Goal: Task Accomplishment & Management: Manage account settings

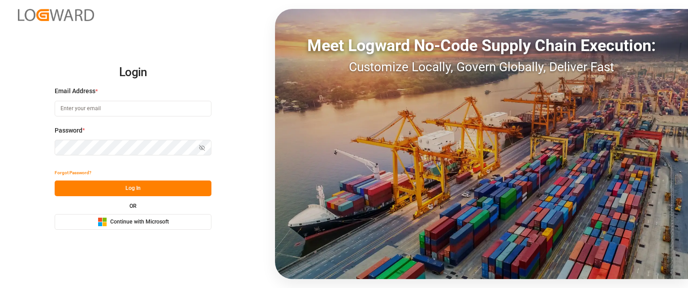
type input "[PERSON_NAME][EMAIL_ADDRESS][PERSON_NAME][DOMAIN_NAME]"
click at [164, 191] on button "Log In" at bounding box center [133, 189] width 157 height 16
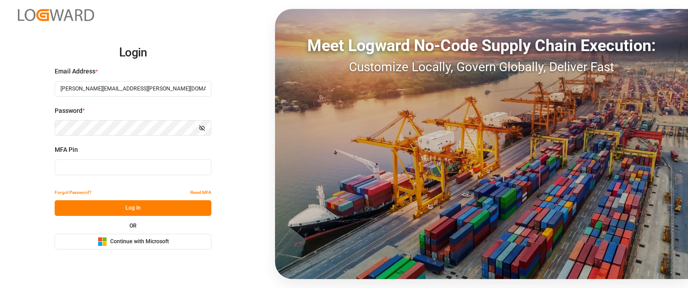
click at [125, 161] on input at bounding box center [133, 168] width 157 height 16
click at [124, 164] on input at bounding box center [133, 168] width 157 height 16
type input "136909"
click at [175, 207] on button "Log In" at bounding box center [133, 208] width 157 height 16
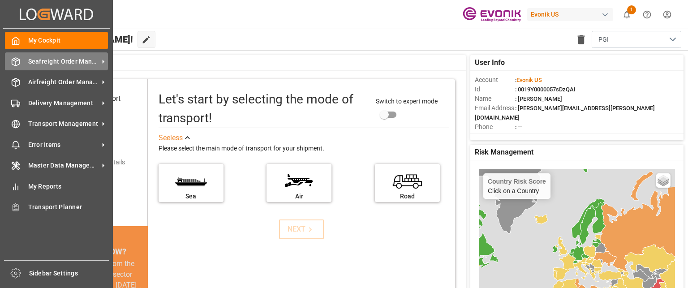
click at [79, 56] on div "Seafreight Order Management Seafreight Order Management" at bounding box center [56, 60] width 103 height 17
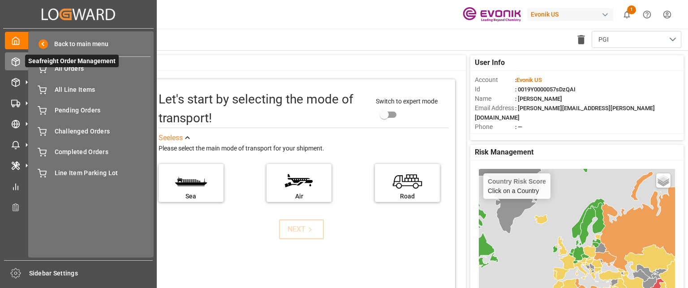
click at [9, 64] on div at bounding box center [12, 61] width 15 height 9
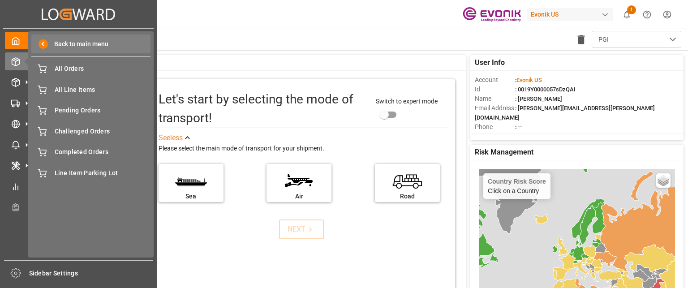
click at [73, 43] on span "Back to main menu" at bounding box center [78, 43] width 60 height 9
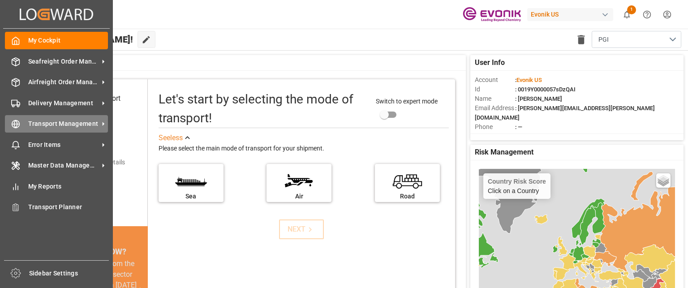
click at [69, 125] on span "Transport Management" at bounding box center [63, 123] width 71 height 9
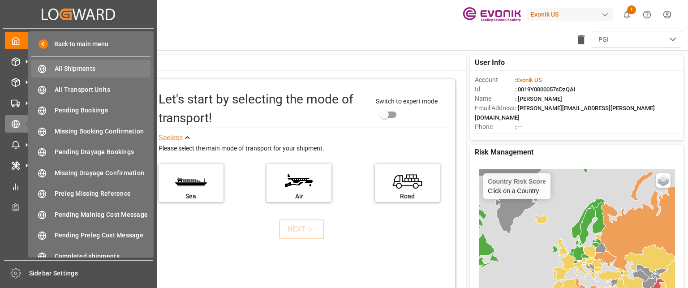
click at [106, 69] on span "All Shipments" at bounding box center [103, 68] width 96 height 9
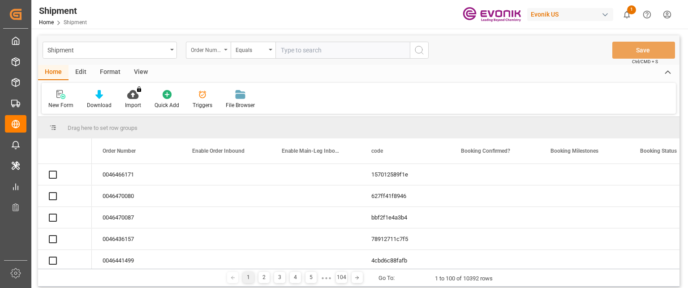
click at [211, 44] on div "Order Number" at bounding box center [206, 49] width 30 height 10
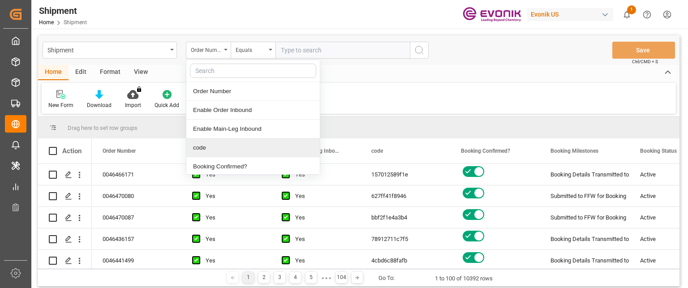
drag, startPoint x: 225, startPoint y: 150, endPoint x: 292, endPoint y: 71, distance: 103.0
click at [225, 147] on div "code" at bounding box center [253, 147] width 134 height 19
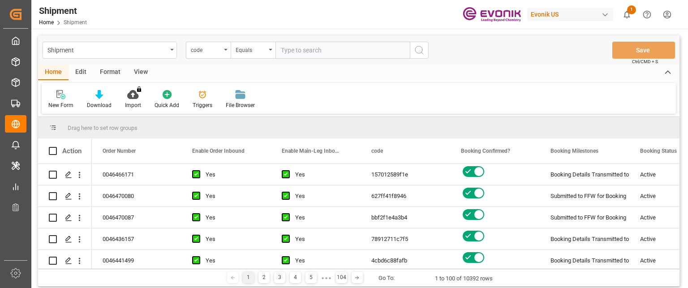
click at [302, 56] on input "text" at bounding box center [343, 50] width 134 height 17
paste input "ded12e667828"
type input "ded12e667828"
click at [414, 47] on icon "search button" at bounding box center [419, 50] width 11 height 11
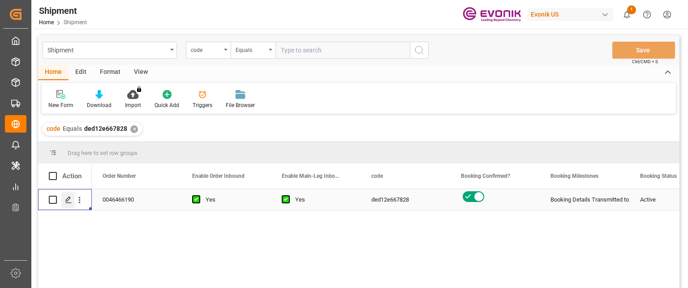
click at [69, 197] on icon "Press SPACE to select this row." at bounding box center [68, 199] width 7 height 7
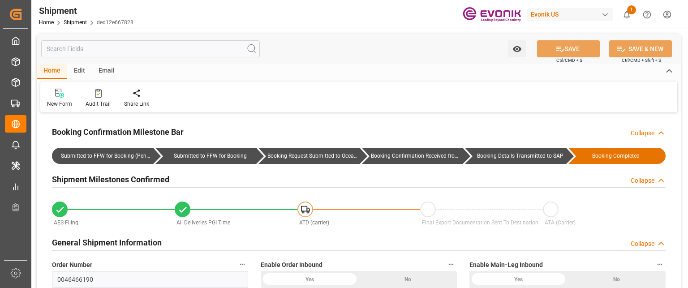
type input "4"
type input "90.72"
type input "1926.148"
type input "4.8274"
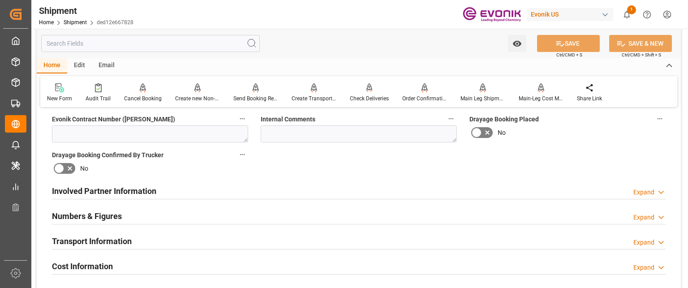
scroll to position [448, 0]
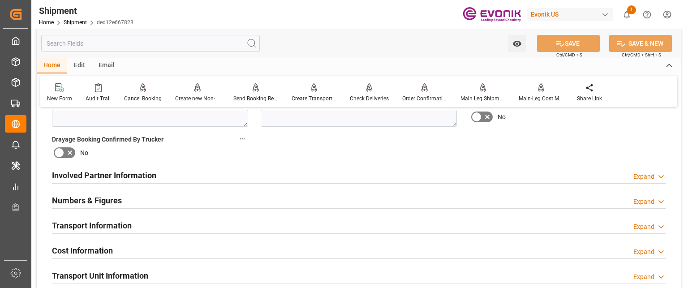
click at [98, 204] on h2 "Numbers & Figures" at bounding box center [87, 200] width 70 height 12
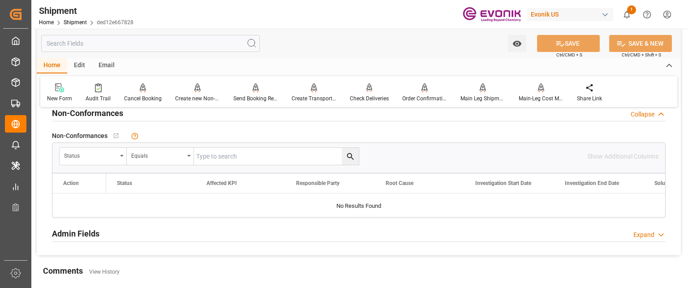
scroll to position [816, 0]
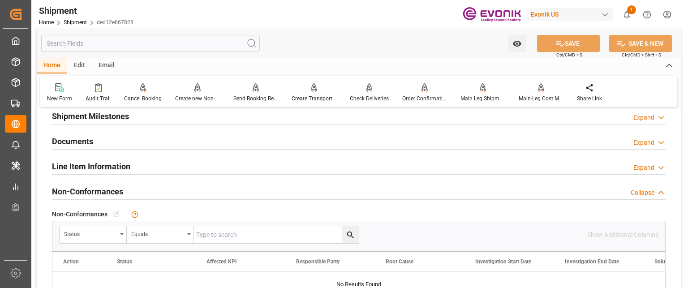
click at [77, 157] on div "Line Item Information" at bounding box center [91, 165] width 78 height 17
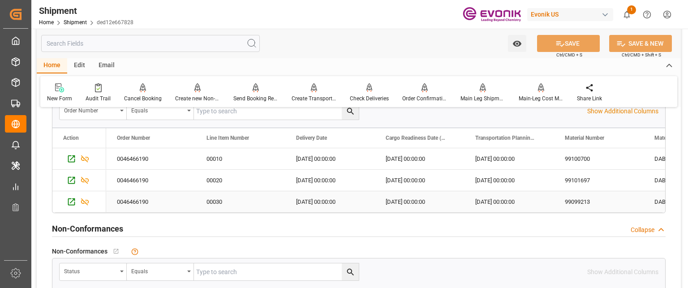
scroll to position [905, 0]
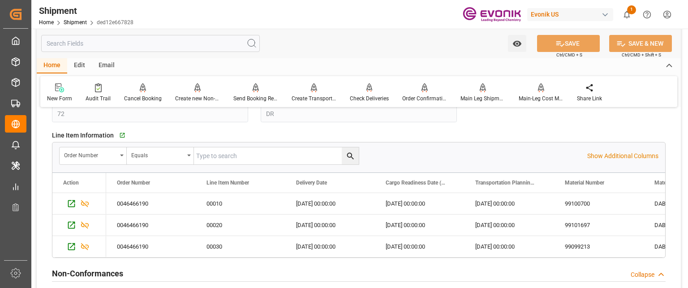
drag, startPoint x: 131, startPoint y: 256, endPoint x: 256, endPoint y: 259, distance: 125.5
click at [256, 259] on div "Line Item Information   Go to Line Item Grid Order Number Equals Show Additiona…" at bounding box center [359, 193] width 626 height 136
click at [182, 241] on div "0046466190" at bounding box center [151, 246] width 90 height 21
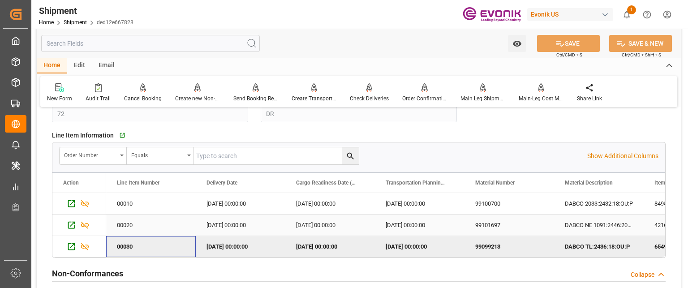
scroll to position [0, 0]
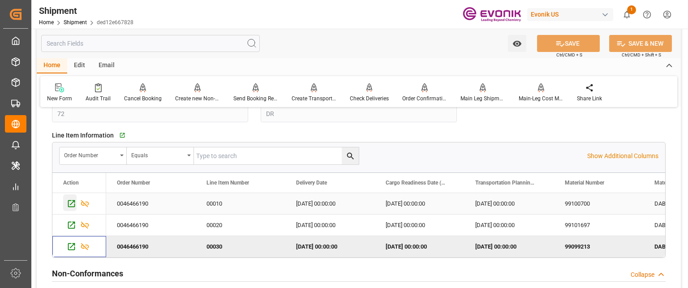
click at [69, 202] on icon "Press SPACE to select this row." at bounding box center [71, 203] width 9 height 9
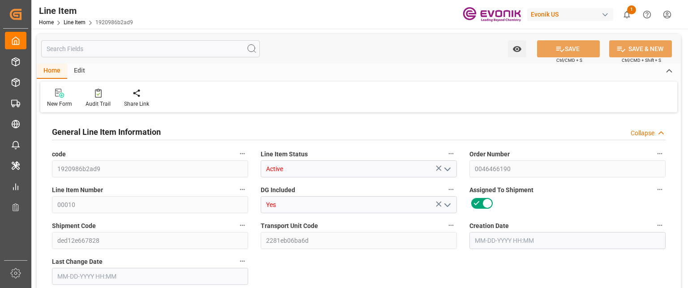
type input "4"
type input "1079.892"
type input "972"
type input "3.0404"
type input "54"
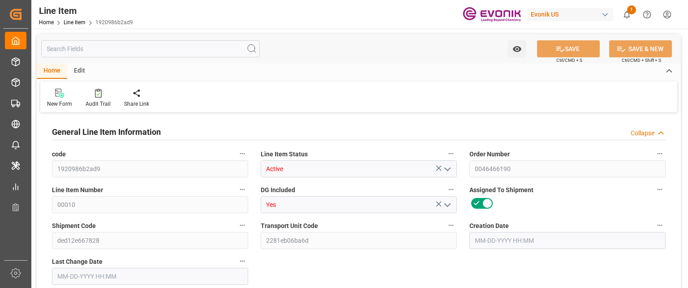
type input "8495.28"
type input "54"
type input "972"
type input "1079.892"
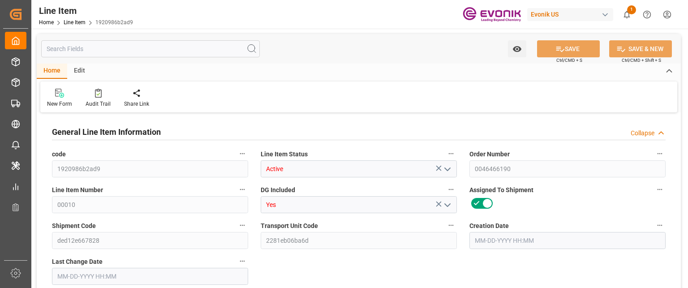
type input "1179.892"
type input "972"
type input "3.0404"
type input "3040.416"
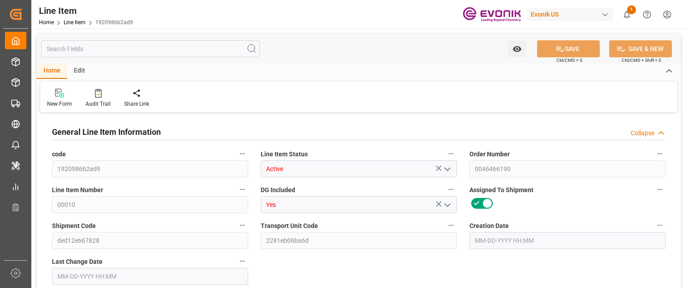
type input "54"
type input "1079.892"
type input "972"
type input "3.0404"
type input "07-31-2025 19:27"
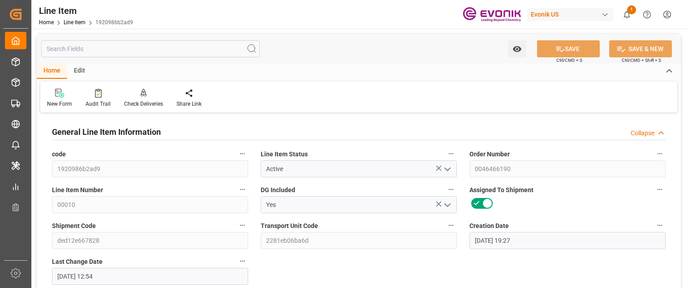
type input "[DATE] 12:54"
type input "[DATE]"
type input "08-13-2025"
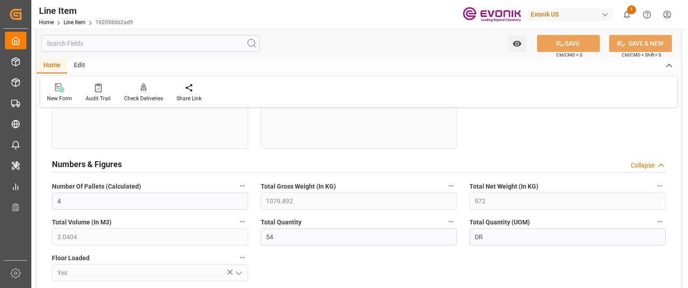
scroll to position [314, 0]
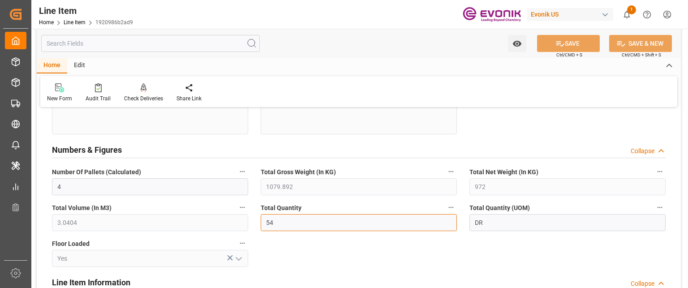
click at [301, 218] on input "54" at bounding box center [359, 222] width 196 height 17
drag, startPoint x: 301, startPoint y: 221, endPoint x: 211, endPoint y: 213, distance: 90.4
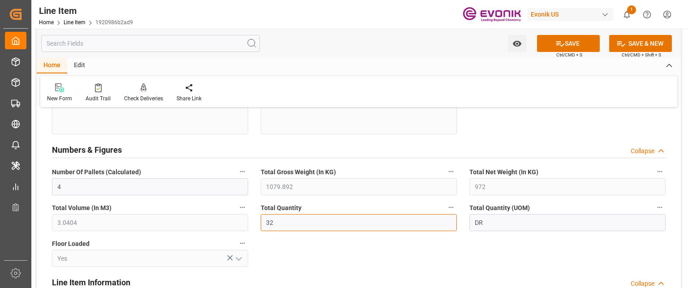
type input "32"
click at [567, 39] on button "SAVE" at bounding box center [568, 43] width 63 height 17
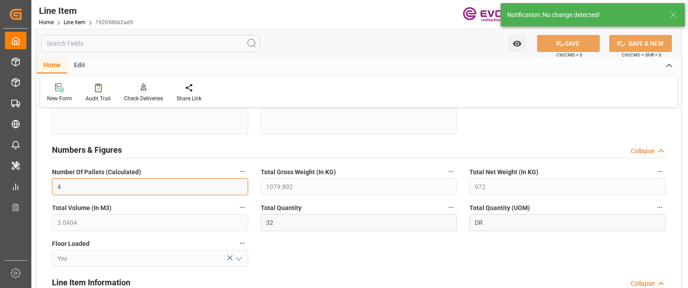
click at [152, 181] on input "4" at bounding box center [150, 186] width 196 height 17
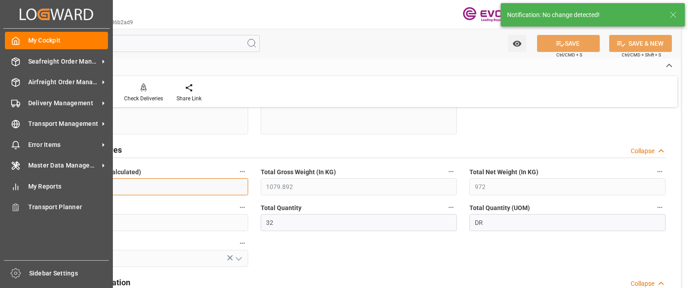
drag, startPoint x: 192, startPoint y: 184, endPoint x: 0, endPoint y: 177, distance: 191.9
click at [0, 177] on div "Created by potrace 1.15, written by Peter Selinger 2001-2017 Created by potrace…" at bounding box center [344, 144] width 688 height 288
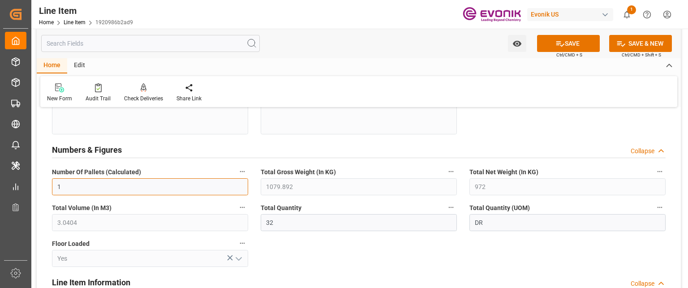
type input "1"
click at [575, 44] on button "SAVE" at bounding box center [568, 43] width 63 height 17
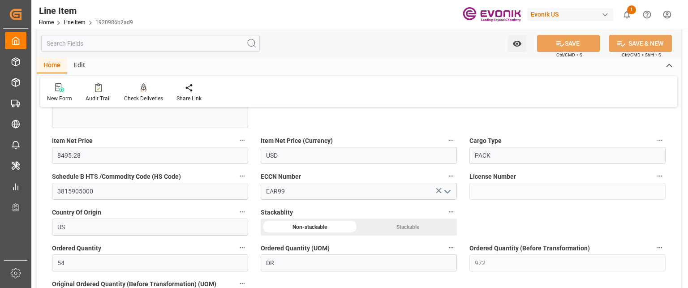
scroll to position [627, 0]
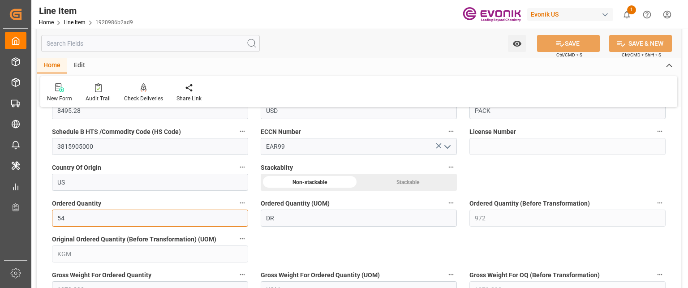
click at [79, 215] on input "54" at bounding box center [150, 218] width 196 height 17
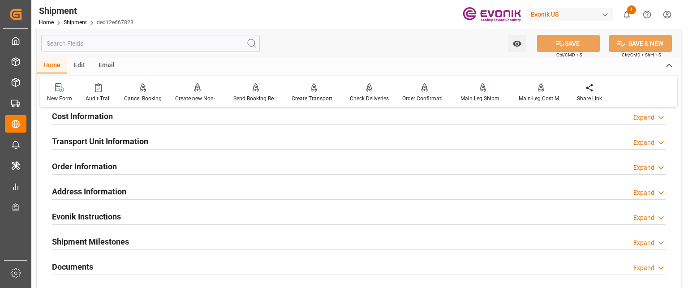
scroll to position [627, 0]
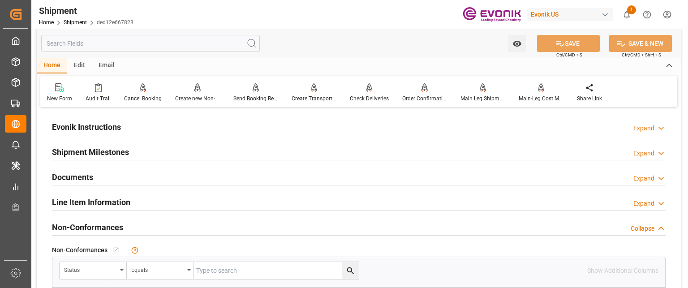
click at [81, 197] on h2 "Line Item Information" at bounding box center [91, 202] width 78 height 12
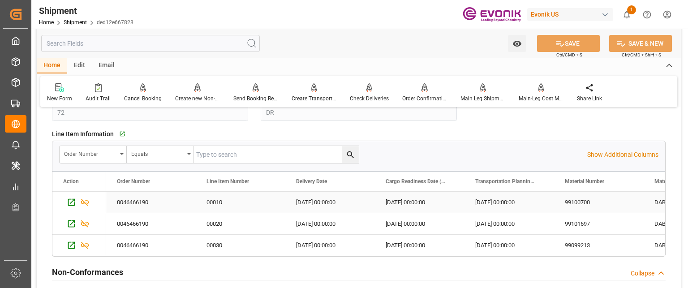
scroll to position [807, 0]
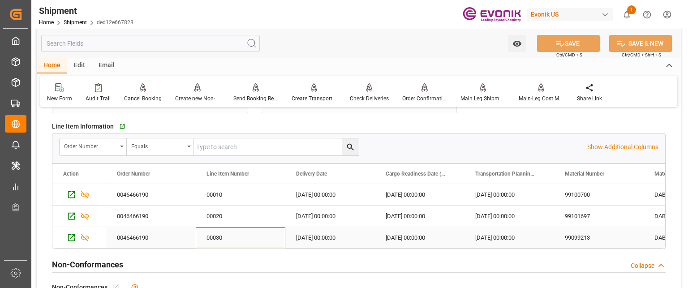
click at [198, 236] on div "00030" at bounding box center [241, 237] width 90 height 21
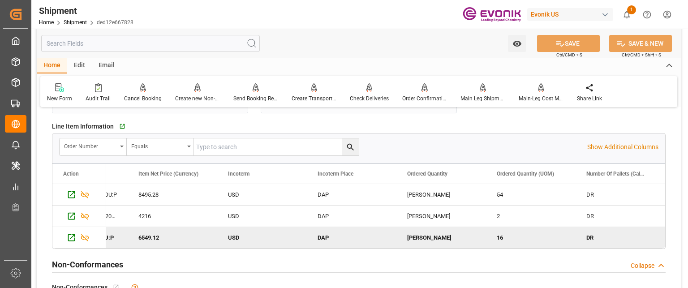
scroll to position [0, 695]
